Goal: Task Accomplishment & Management: Manage account settings

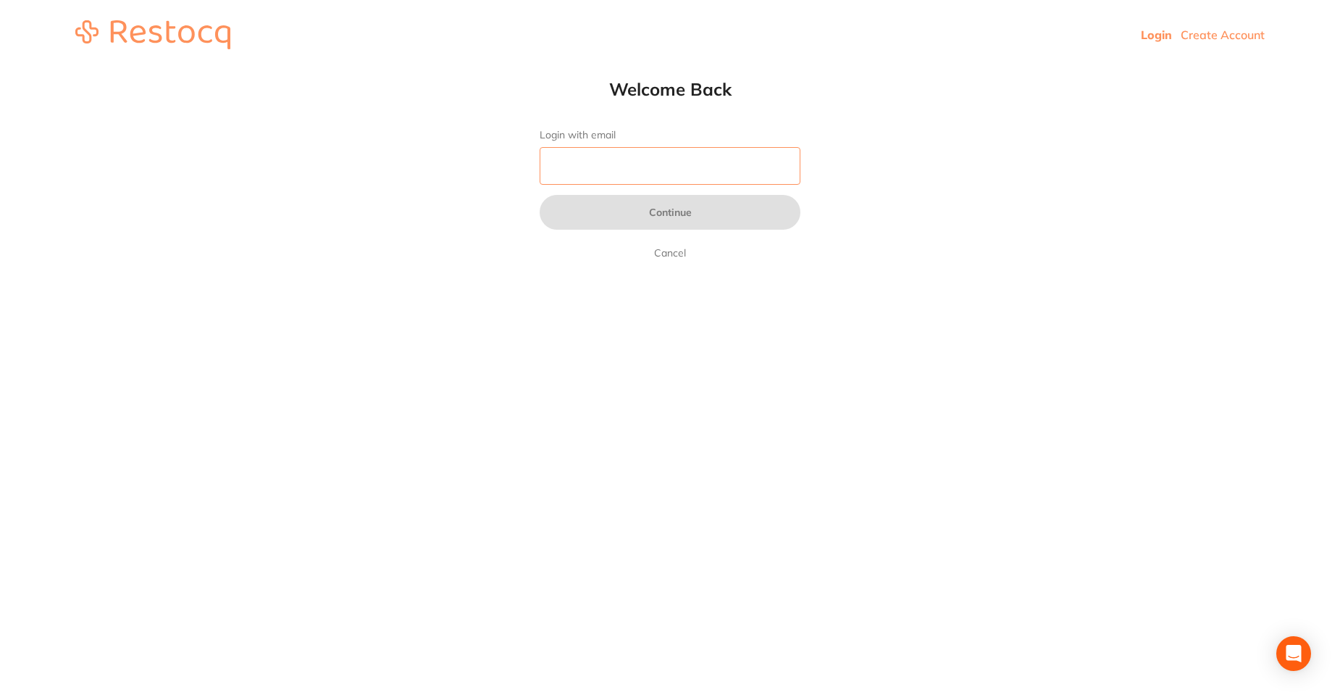
click at [589, 167] on input "Login with email" at bounding box center [670, 166] width 261 height 38
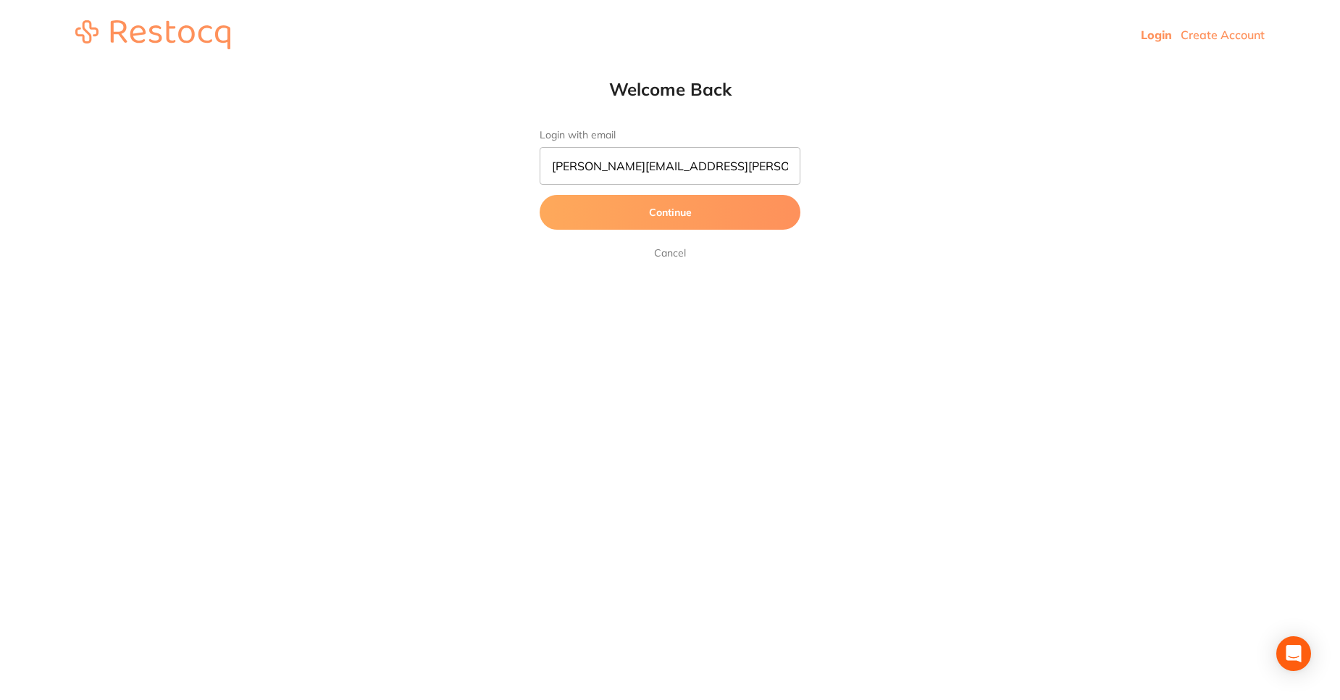
click at [637, 214] on button "Continue" at bounding box center [670, 212] width 261 height 35
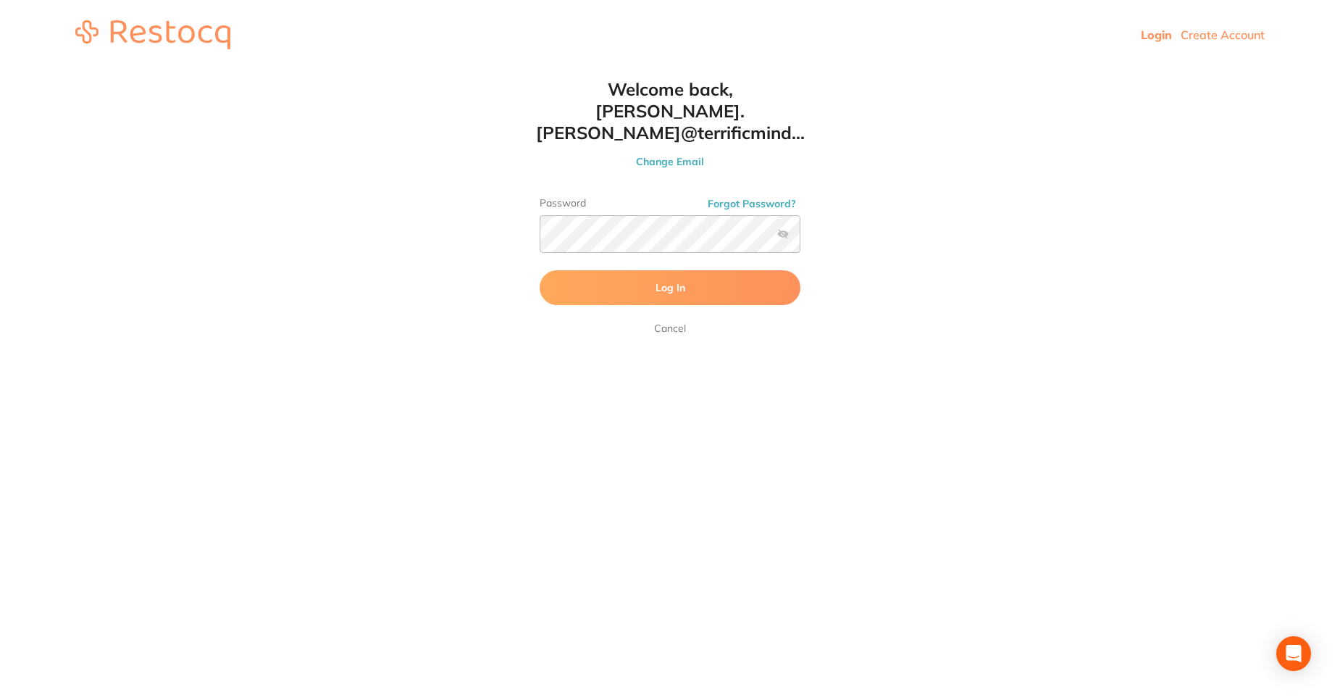
click at [646, 270] on button "Log In" at bounding box center [670, 287] width 261 height 35
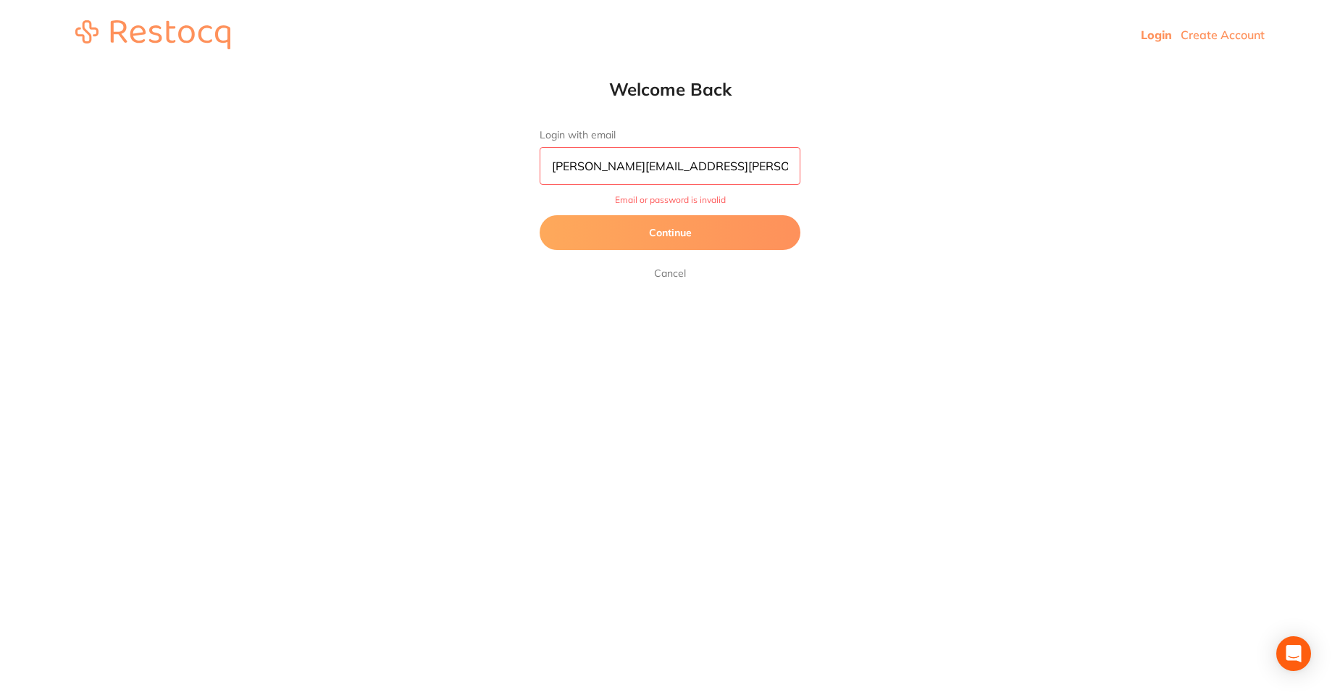
click at [763, 172] on input "sreeraj.somarajan@terrificminds.com" at bounding box center [670, 166] width 261 height 38
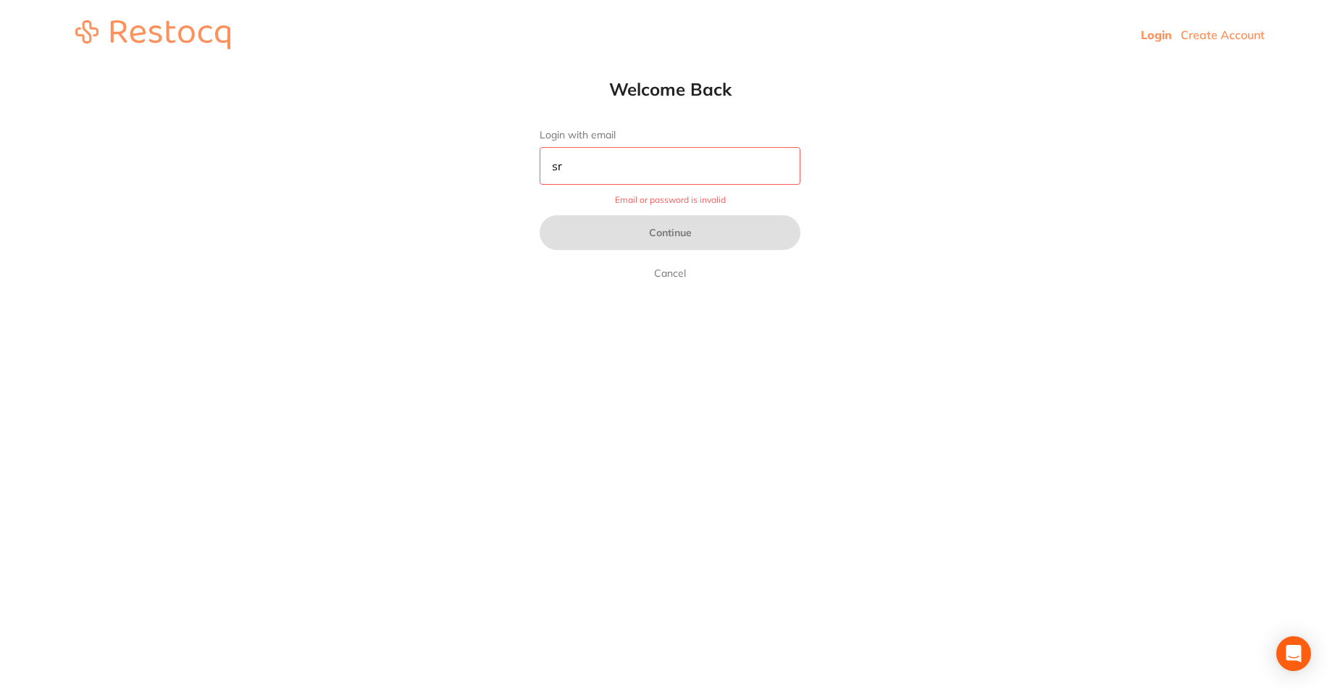
type input "s"
type input "amrita+5@terrificminds.com"
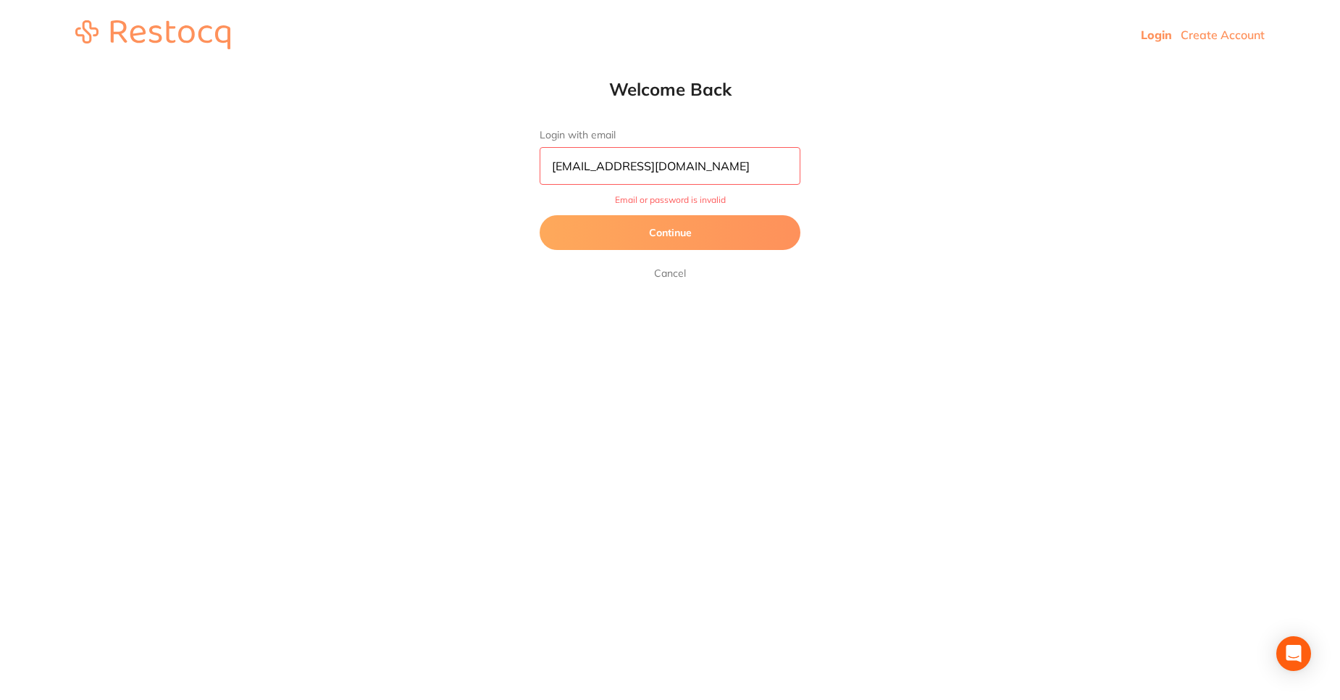
click at [661, 238] on button "Continue" at bounding box center [670, 232] width 261 height 35
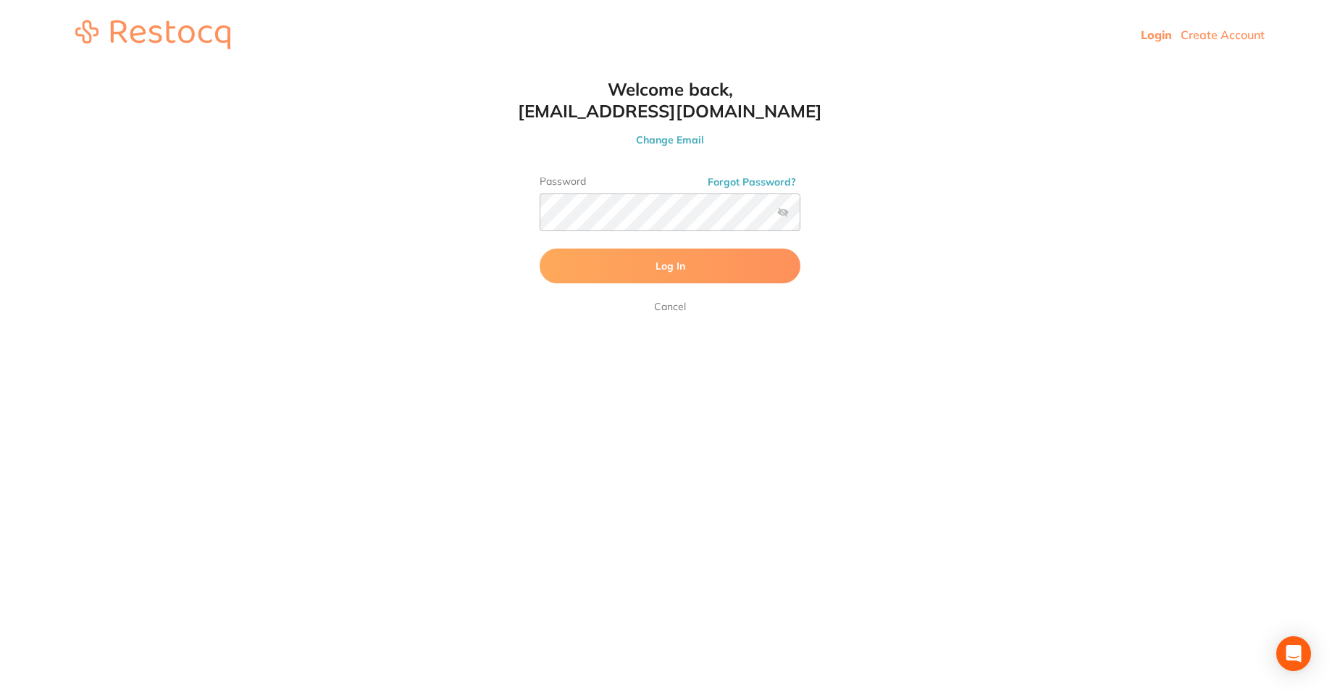
click at [664, 279] on button "Log In" at bounding box center [670, 265] width 261 height 35
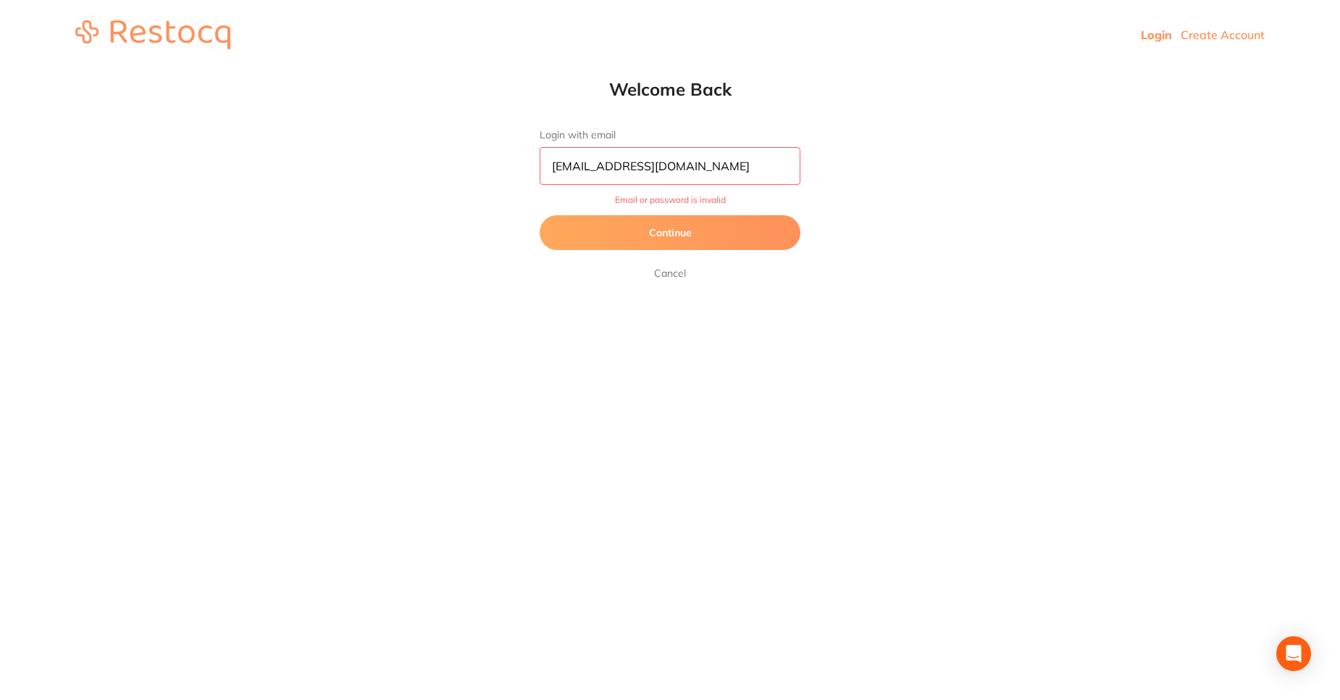
drag, startPoint x: 715, startPoint y: 174, endPoint x: 596, endPoint y: 149, distance: 121.3
click at [596, 149] on input "amrita+5@terrificminds.com" at bounding box center [670, 166] width 261 height 38
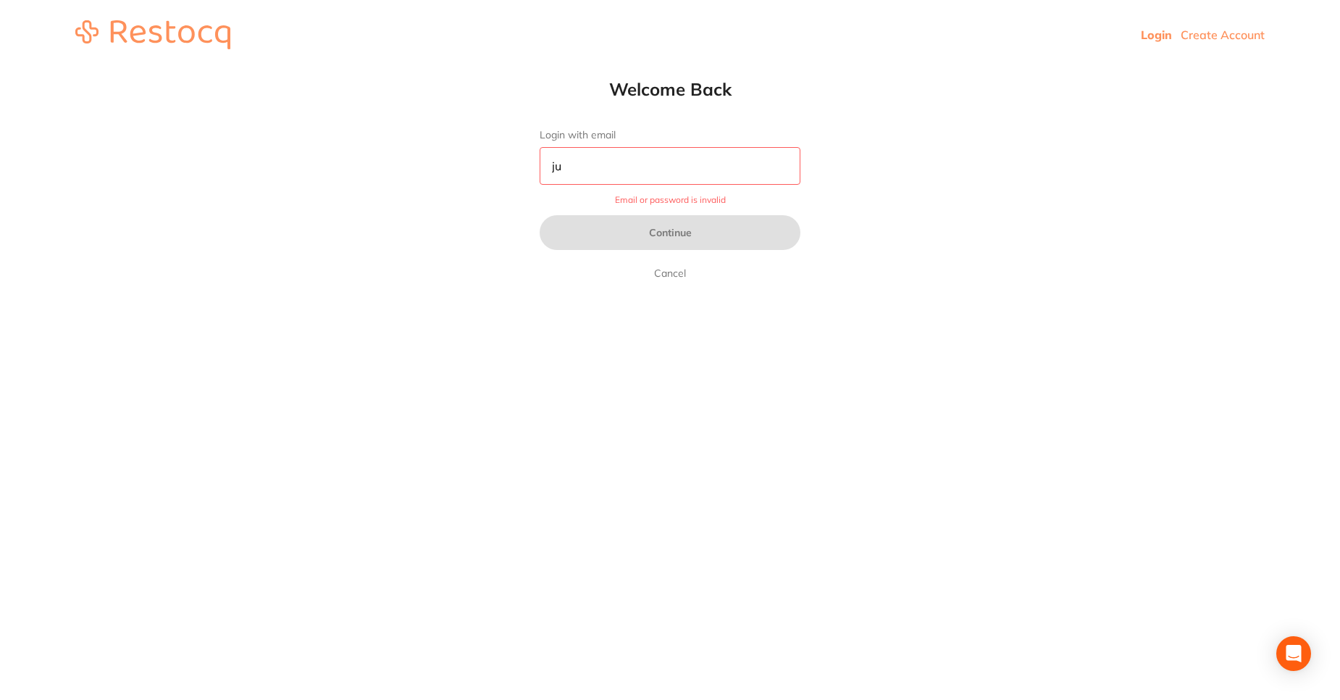
type input "jubinus@gmail.com"
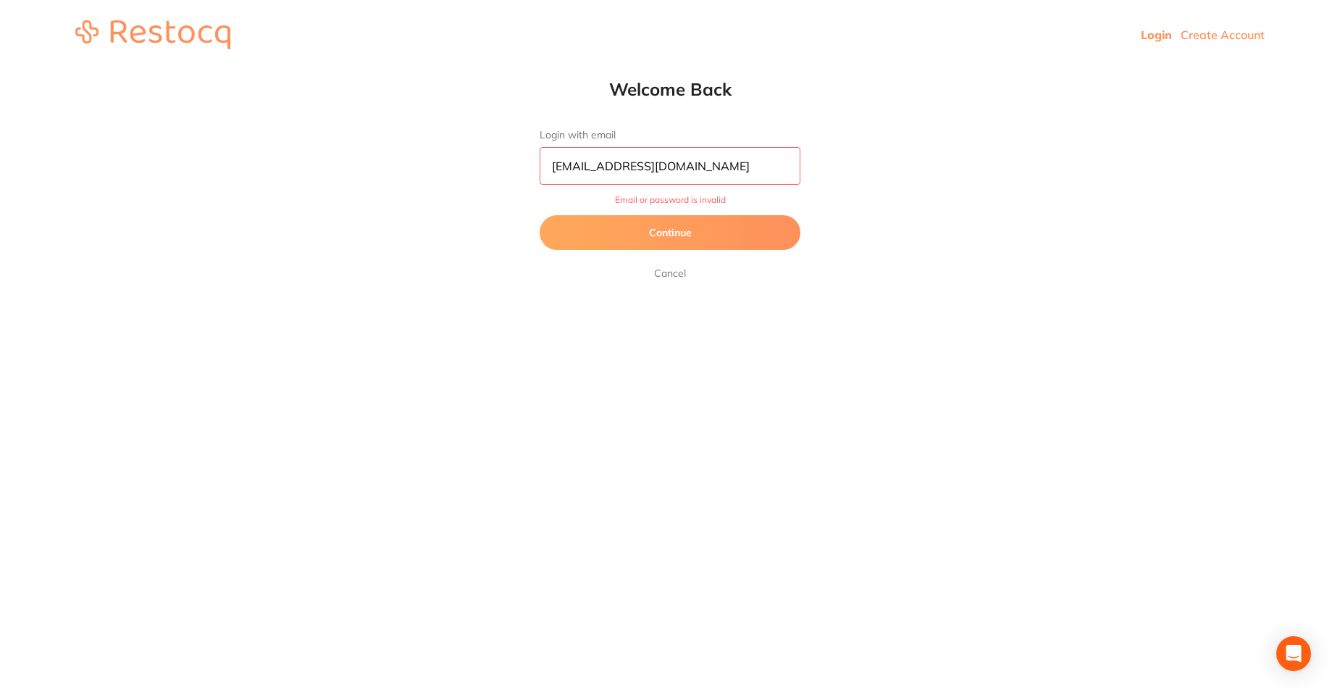
click at [645, 247] on button "Continue" at bounding box center [670, 232] width 261 height 35
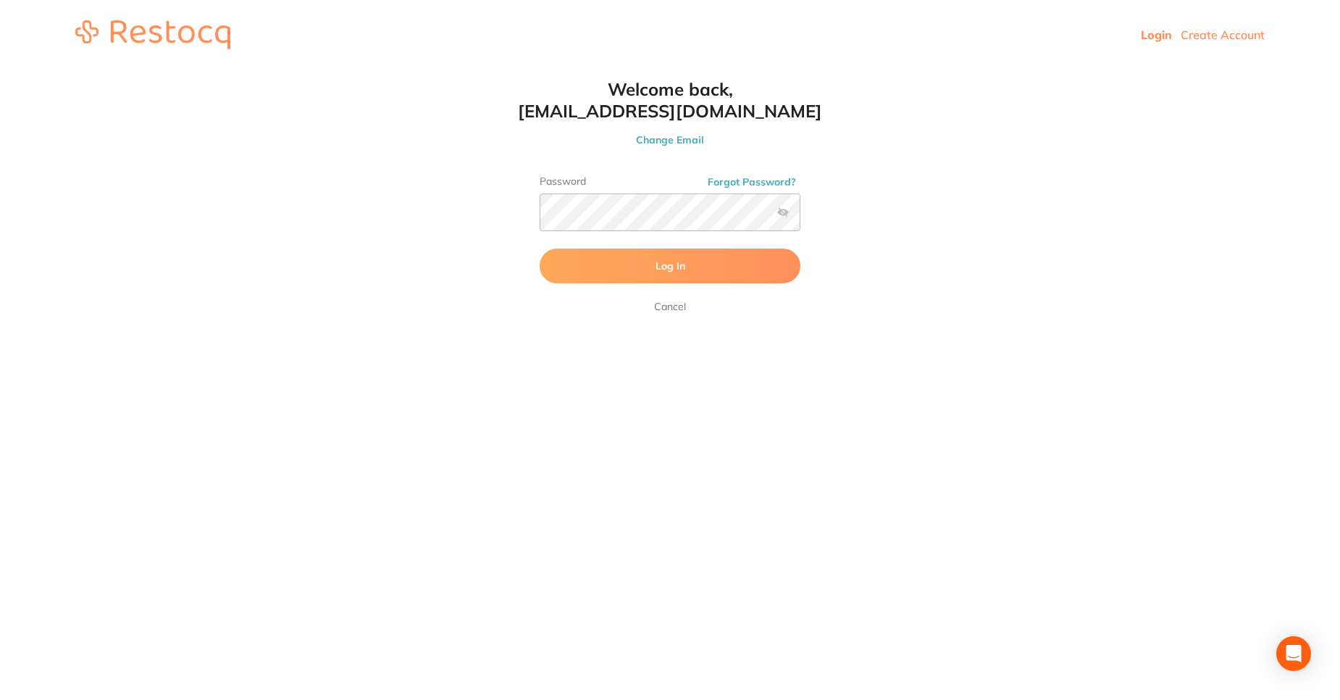
click at [632, 277] on button "Log In" at bounding box center [670, 265] width 261 height 35
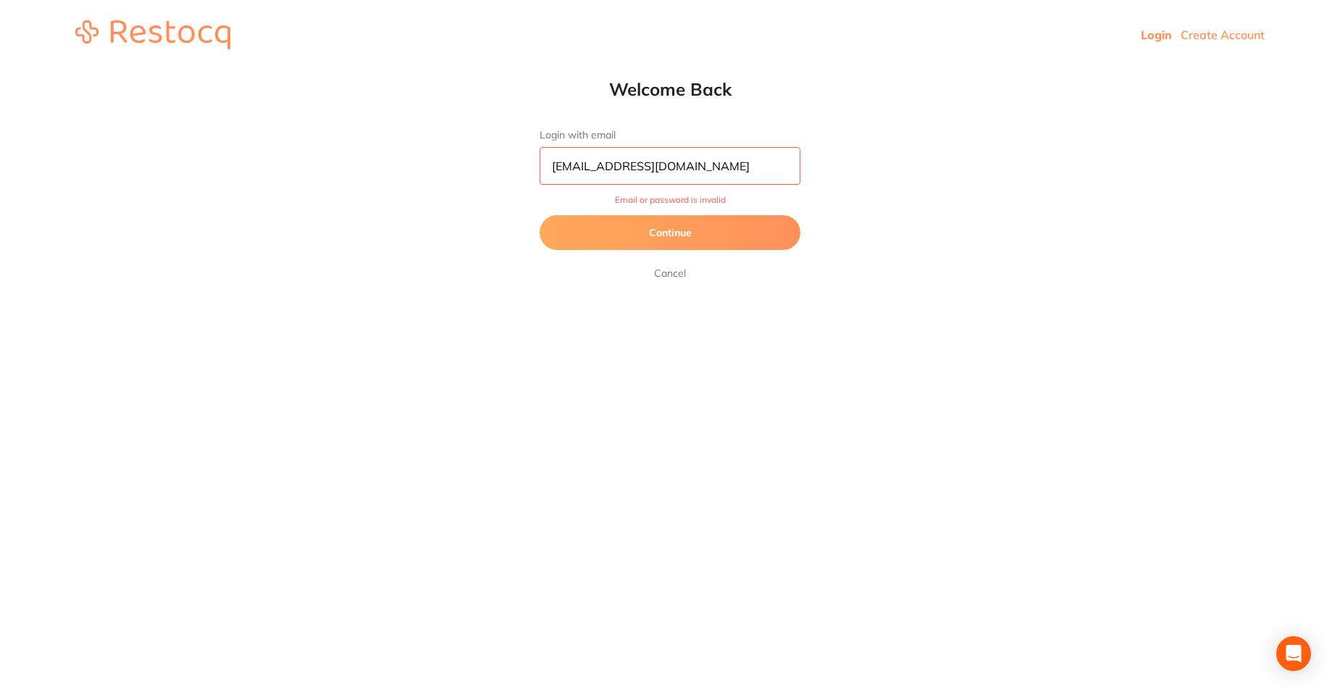
drag, startPoint x: 661, startPoint y: 164, endPoint x: 530, endPoint y: 158, distance: 132.0
click at [530, 158] on div "Welcome Back Login with email jubinus@gmail.com Email or password is invalid Co…" at bounding box center [670, 180] width 319 height 204
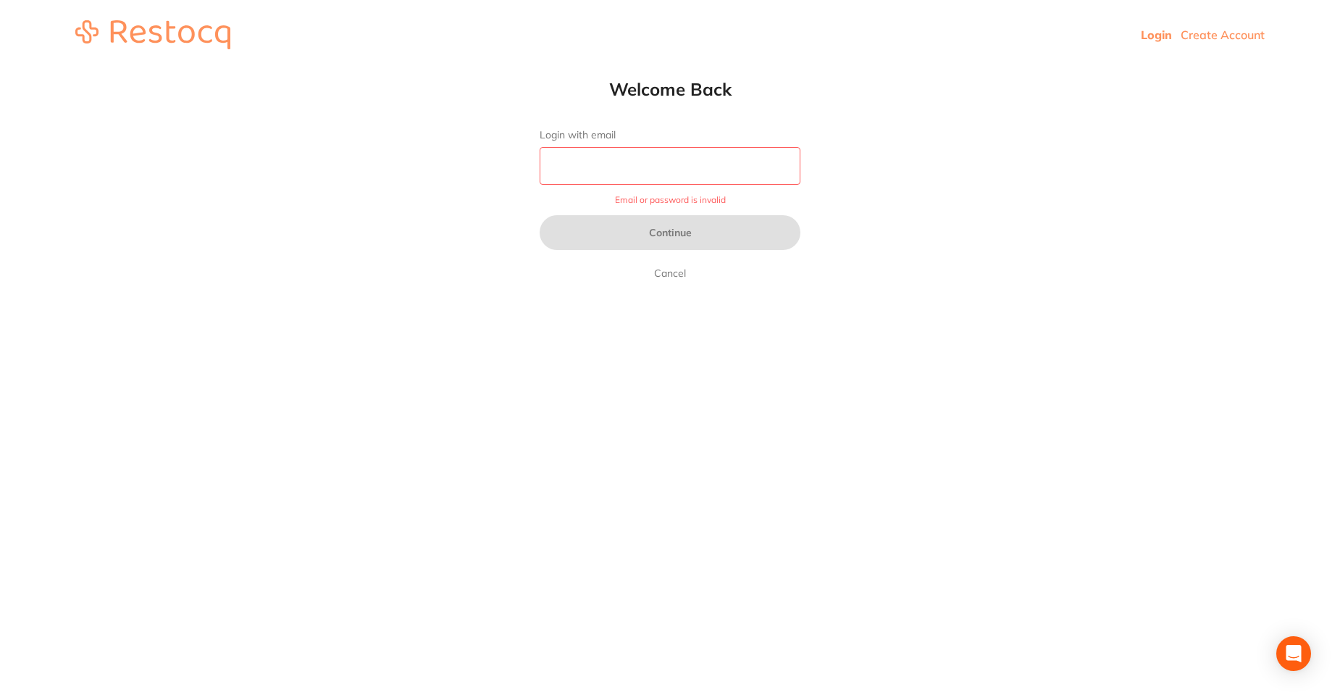
click at [561, 159] on input "Login with email" at bounding box center [670, 166] width 261 height 38
paste input "amrita@terrificminds.com"
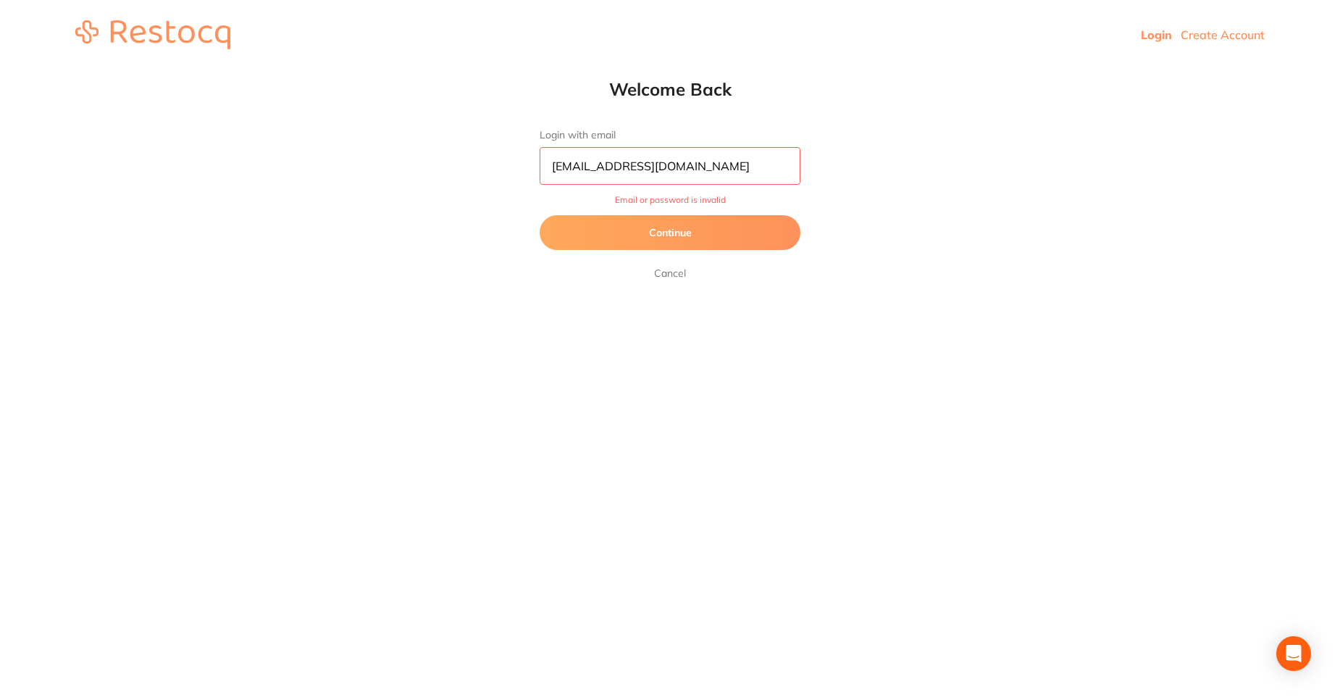
type input "amrita@terrificminds.com"
click at [616, 233] on button "Continue" at bounding box center [670, 232] width 261 height 35
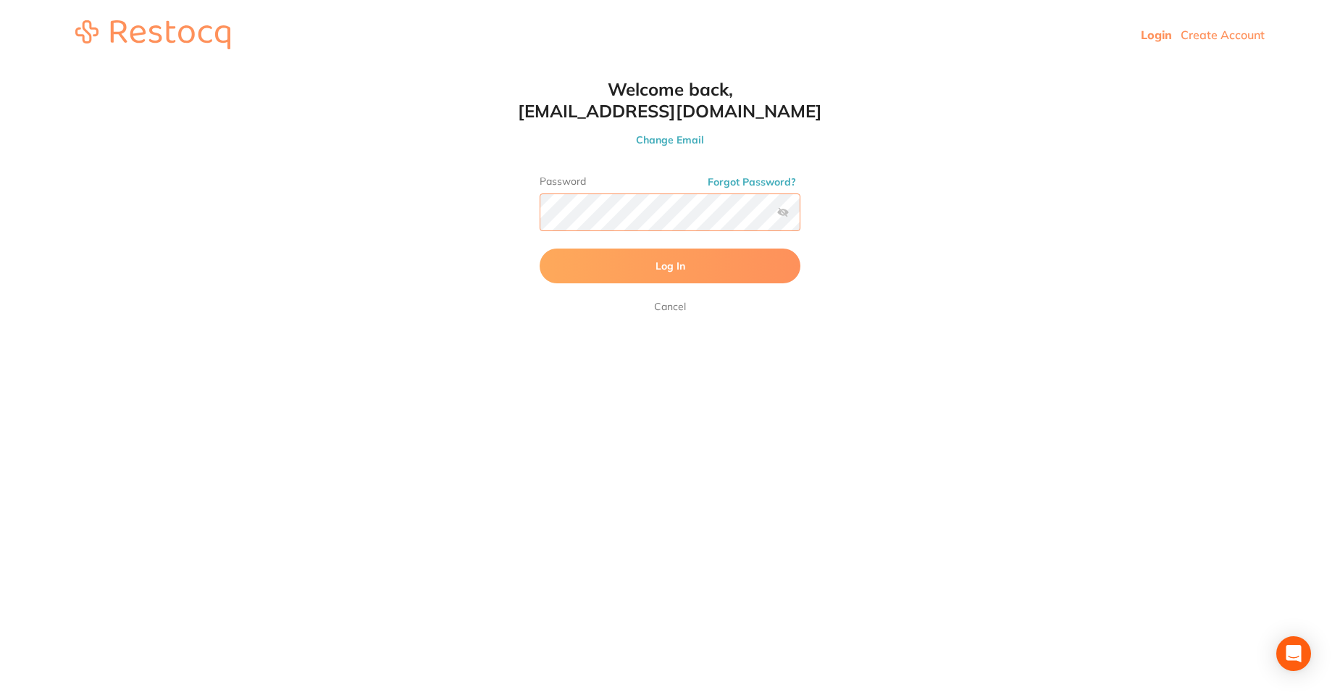
click at [504, 70] on html "Login Create Account Welcome Back Login with email amrita@terrificminds.com Con…" at bounding box center [670, 35] width 1340 height 70
click at [579, 267] on button "Log In" at bounding box center [670, 265] width 261 height 35
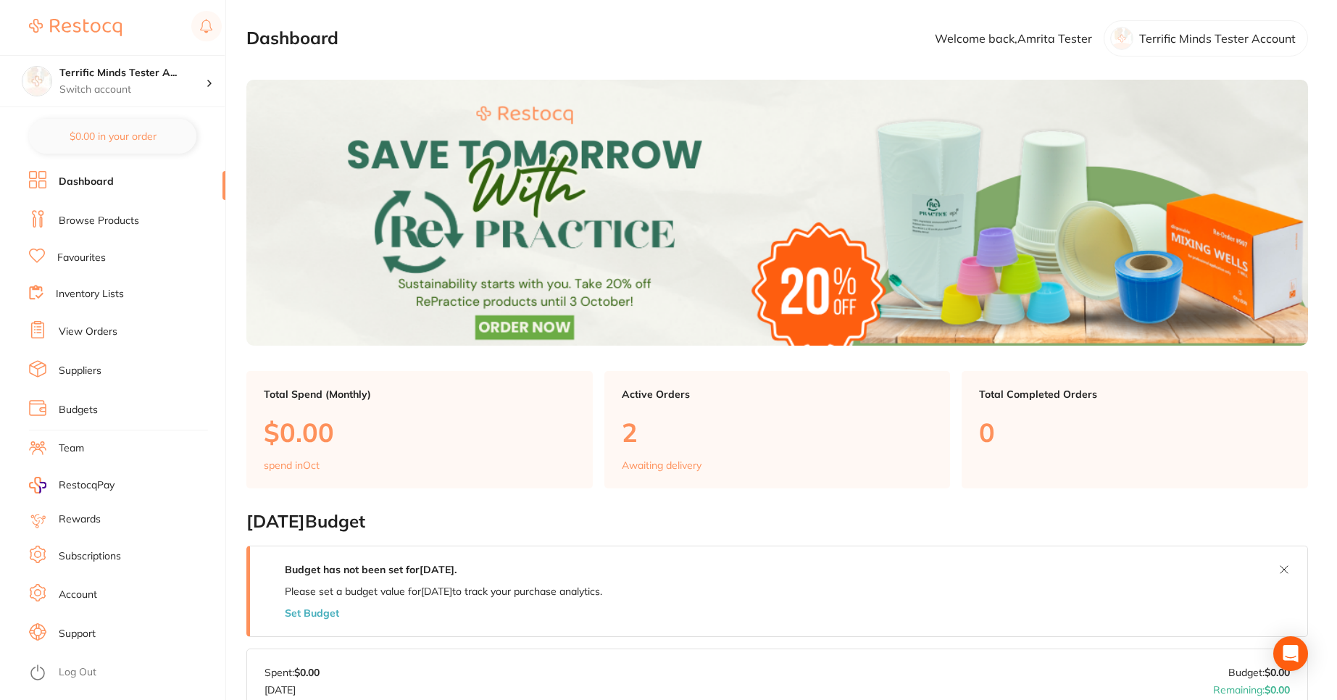
click at [75, 551] on link "Subscriptions" at bounding box center [90, 556] width 62 height 14
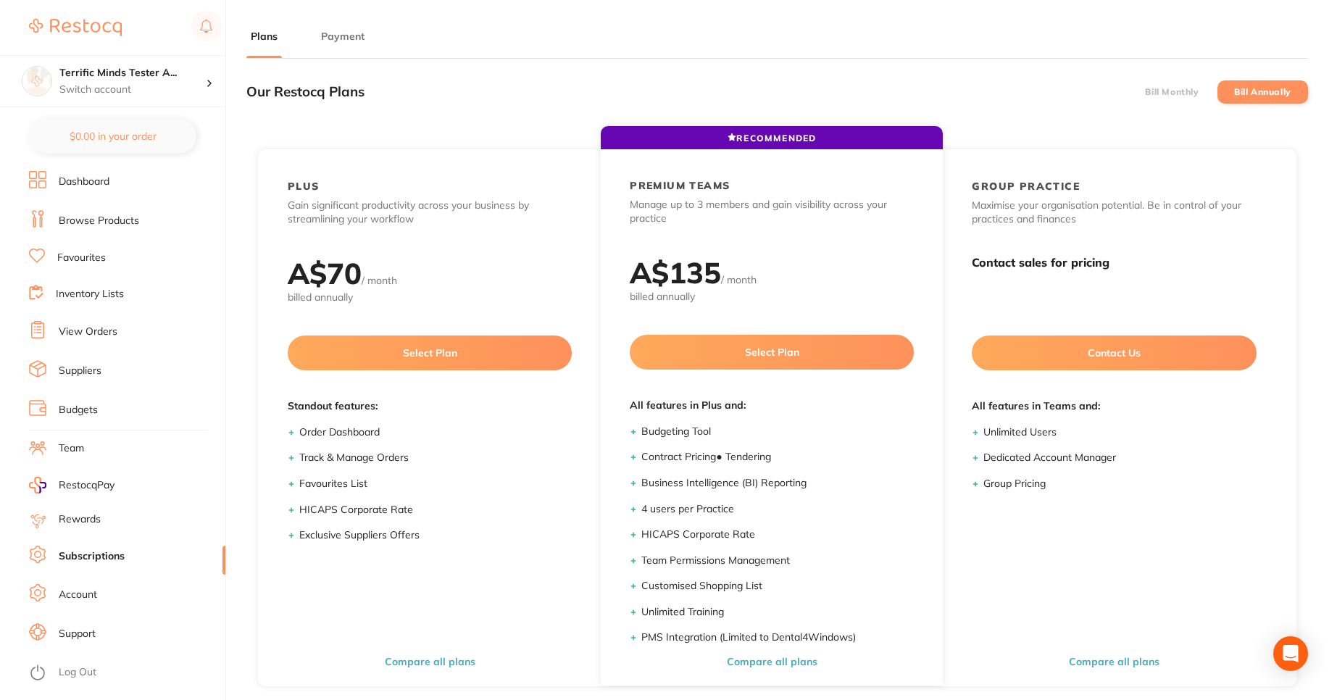
click at [1156, 93] on label "Bill Monthly" at bounding box center [1172, 92] width 54 height 10
click at [1145, 92] on input "Bill Monthly" at bounding box center [1145, 92] width 0 height 0
